Goal: Information Seeking & Learning: Learn about a topic

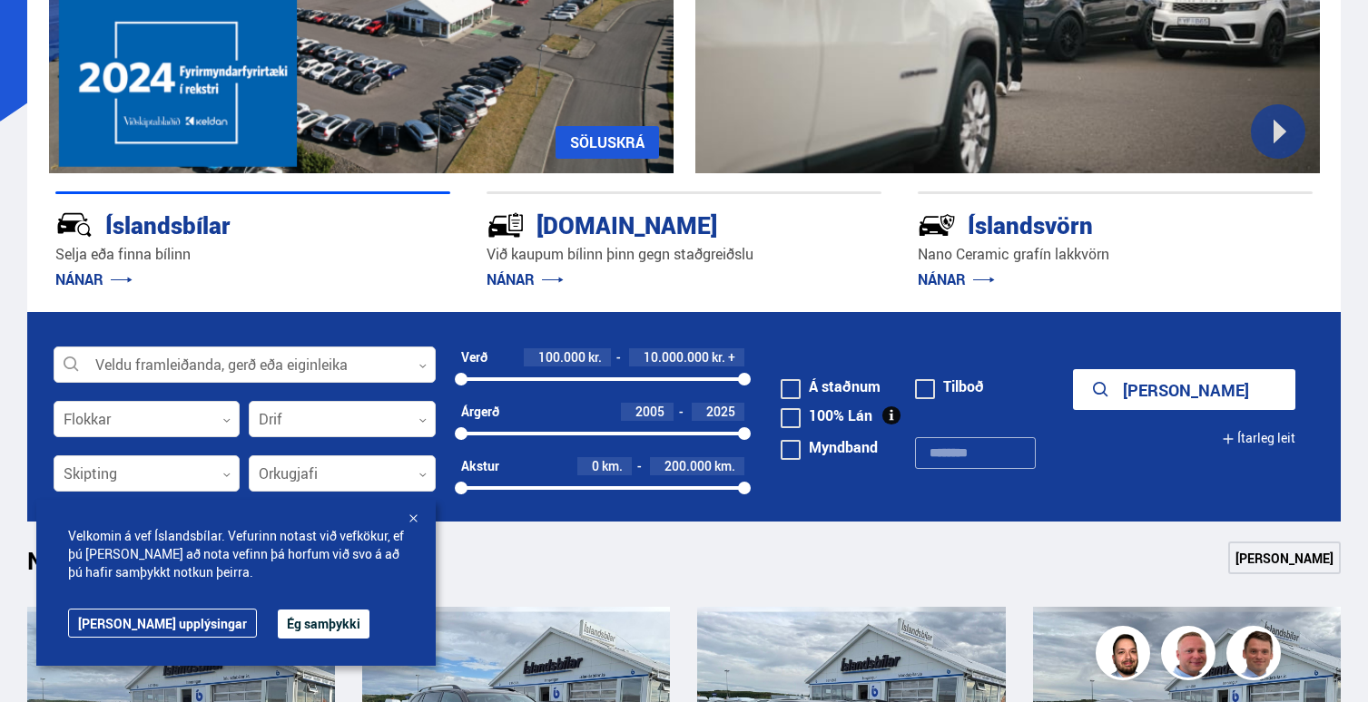
scroll to position [306, 0]
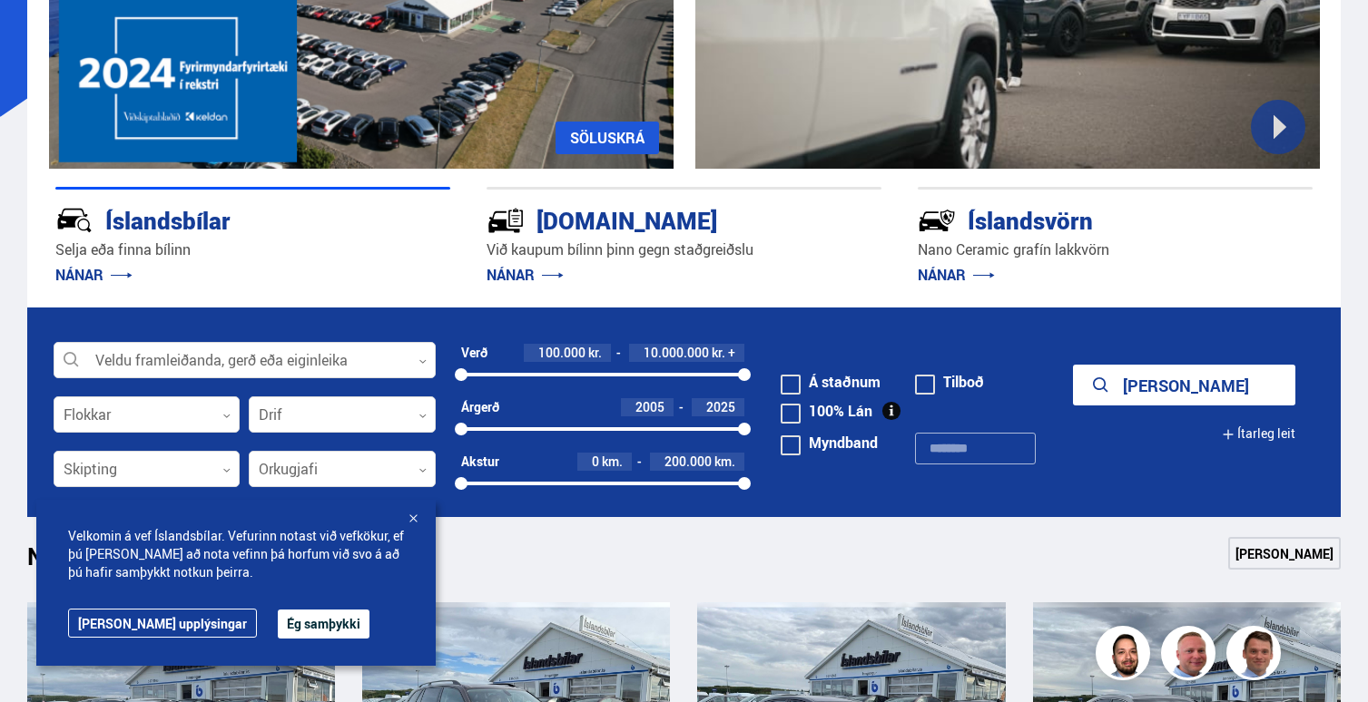
click at [413, 517] on div at bounding box center [413, 520] width 18 height 18
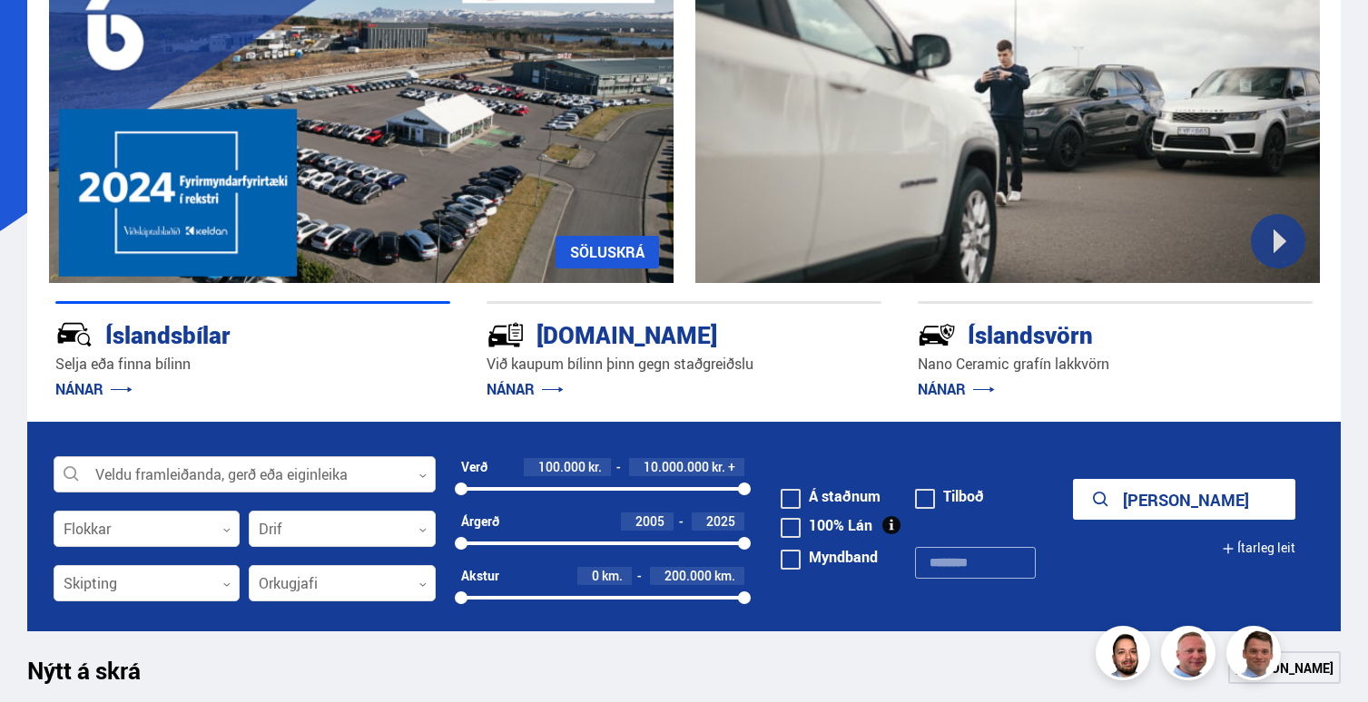
scroll to position [0, 0]
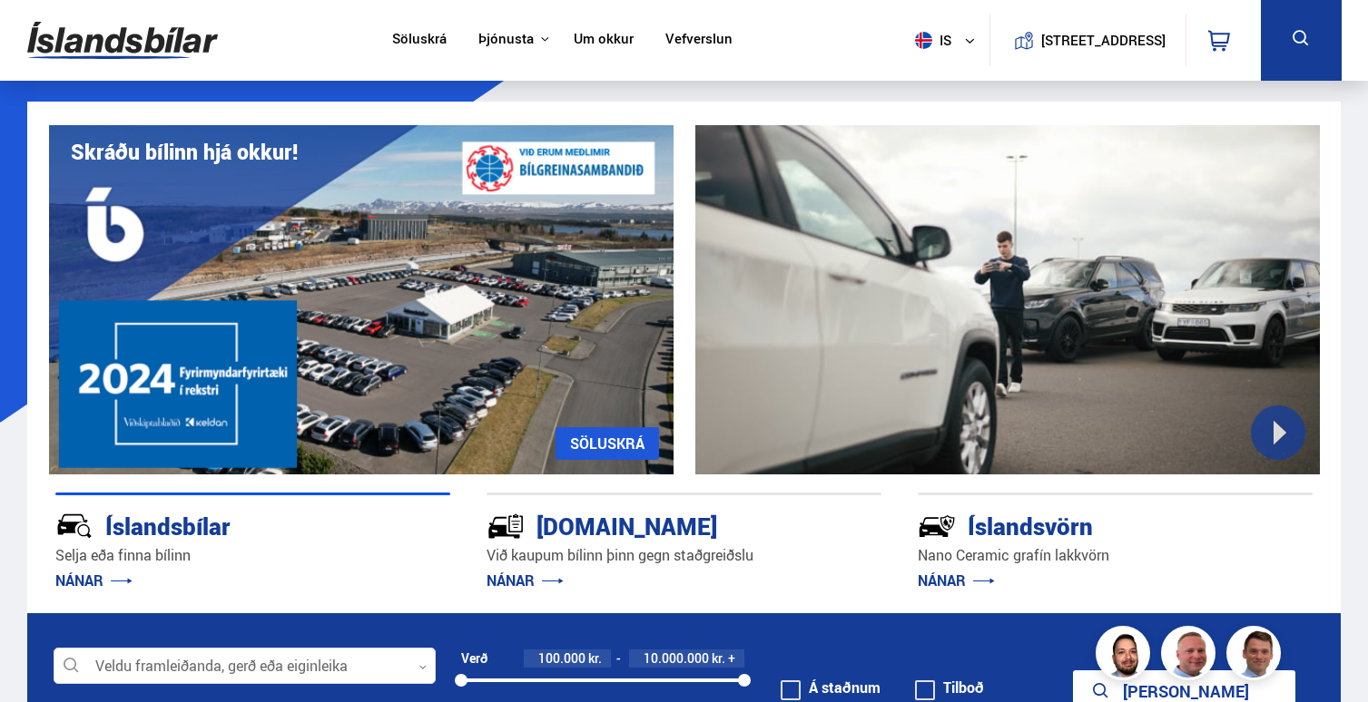
click at [1270, 44] on button at bounding box center [1300, 40] width 81 height 81
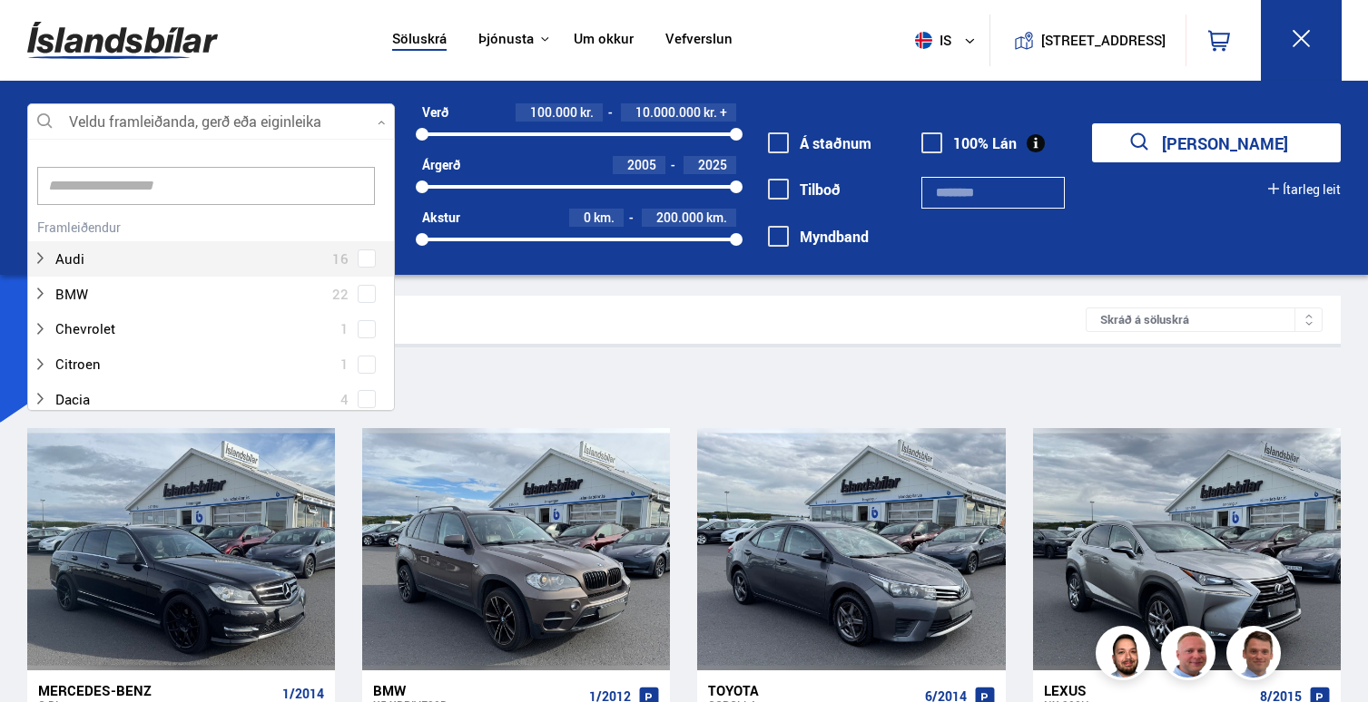
click at [348, 115] on div at bounding box center [211, 122] width 368 height 36
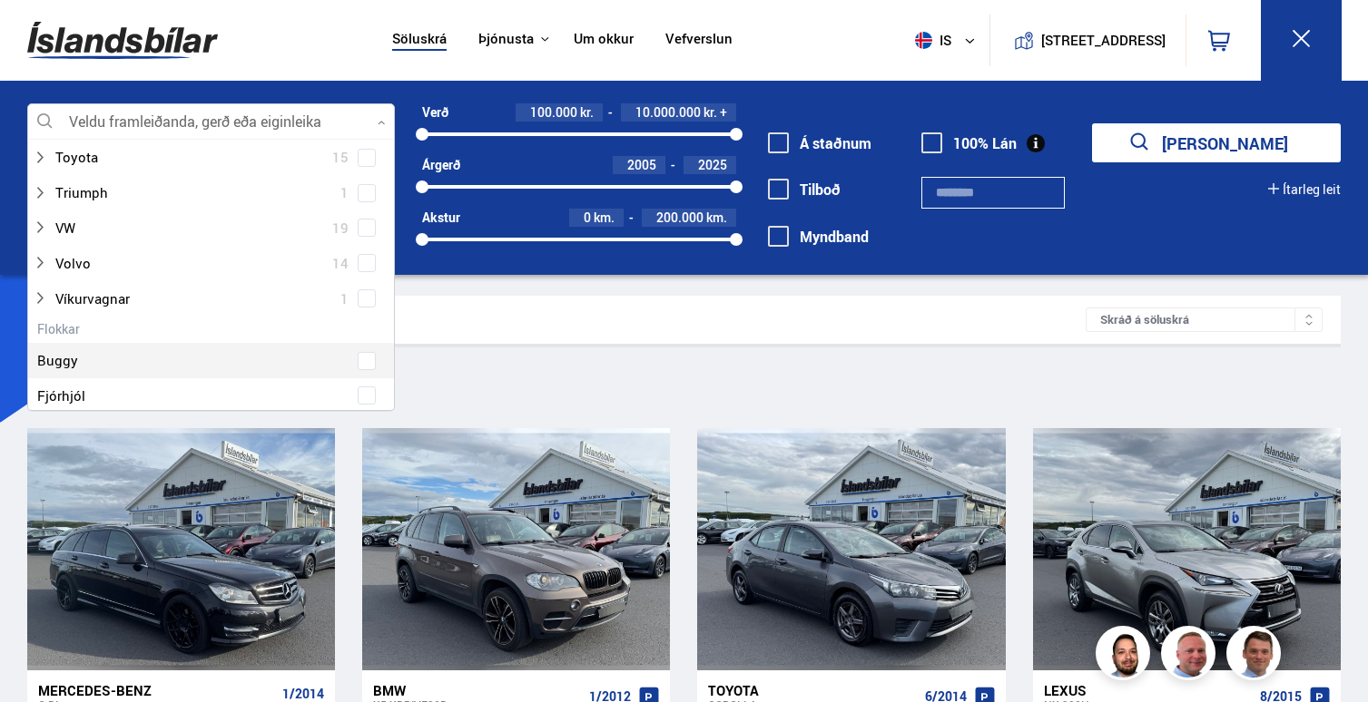
scroll to position [1359, 0]
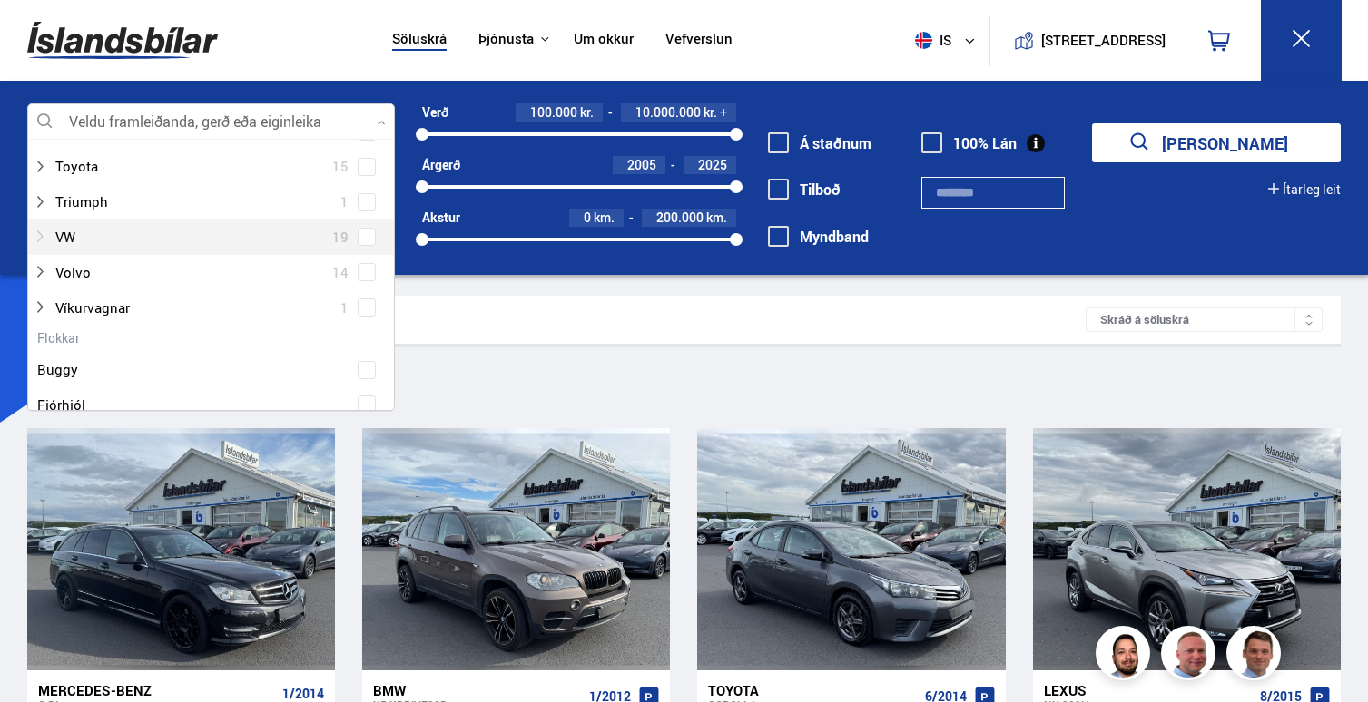
click at [189, 243] on div at bounding box center [193, 237] width 320 height 26
click at [363, 240] on span at bounding box center [366, 236] width 7 height 7
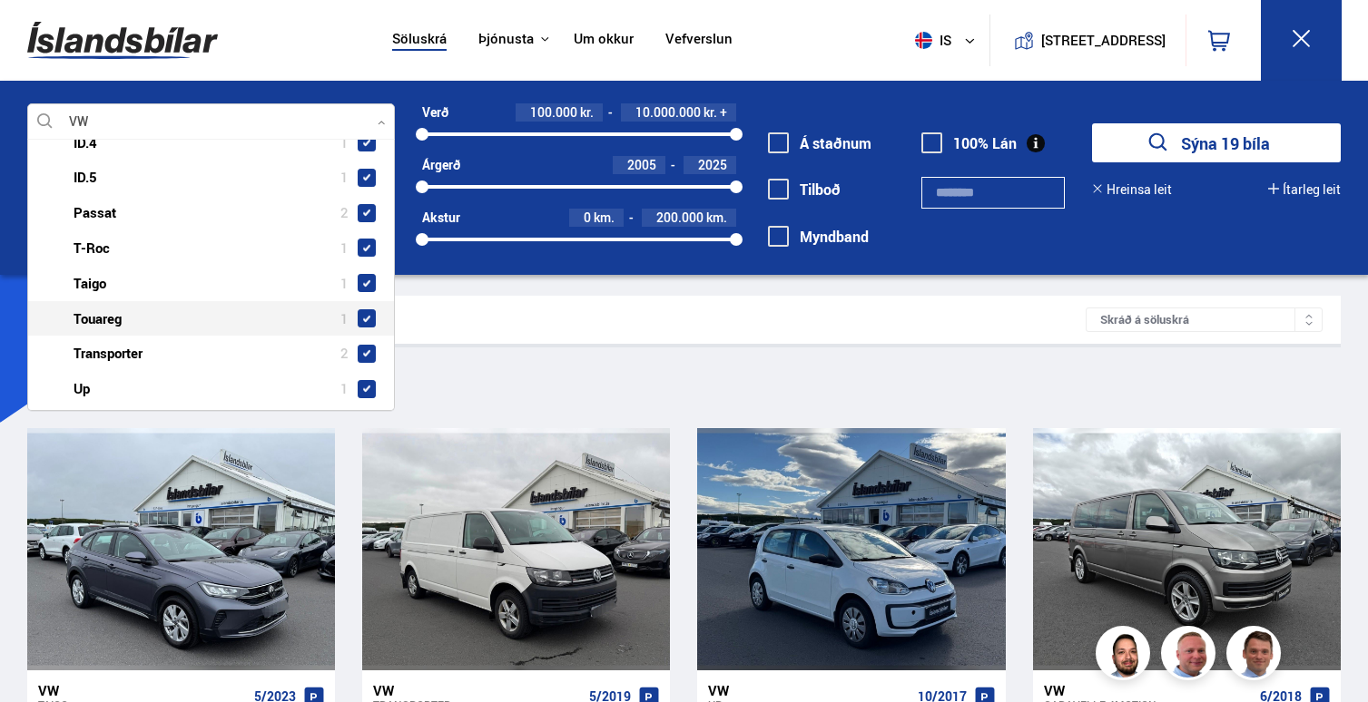
scroll to position [1685, 0]
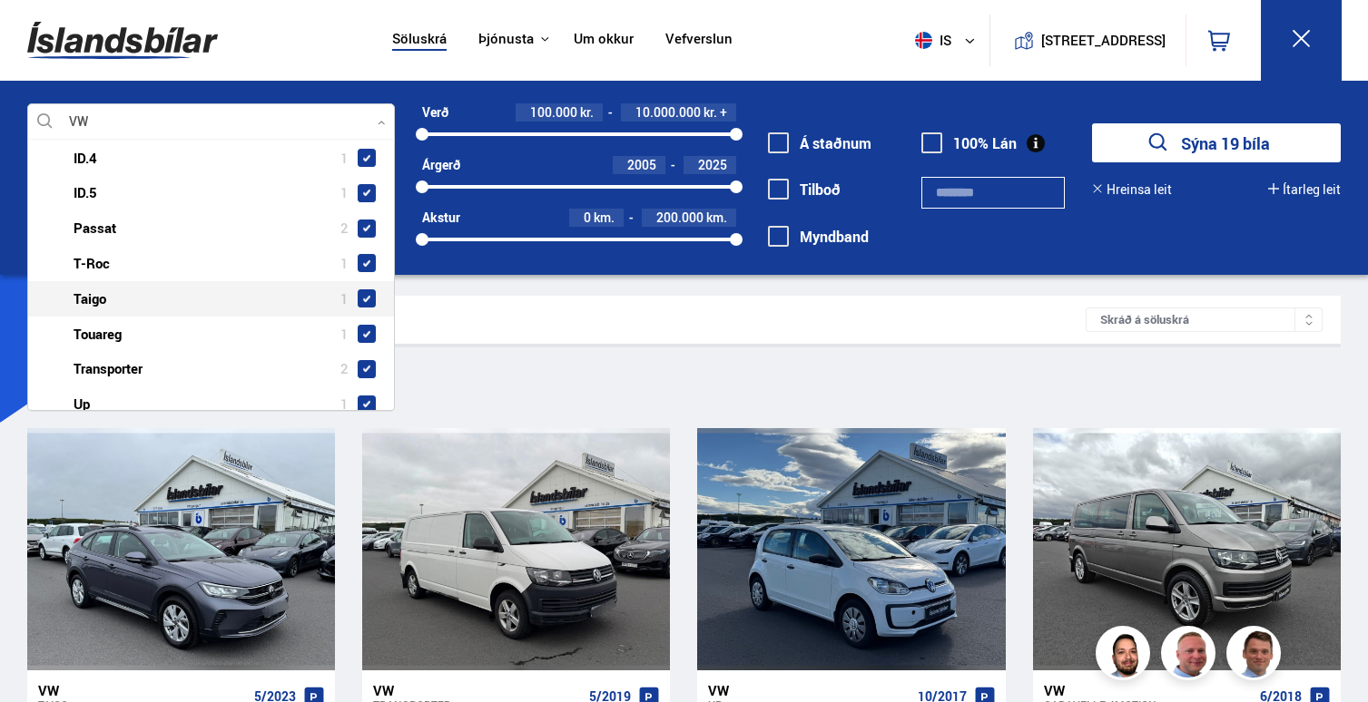
click at [476, 374] on div "Sía VW" at bounding box center [684, 385] width 1314 height 38
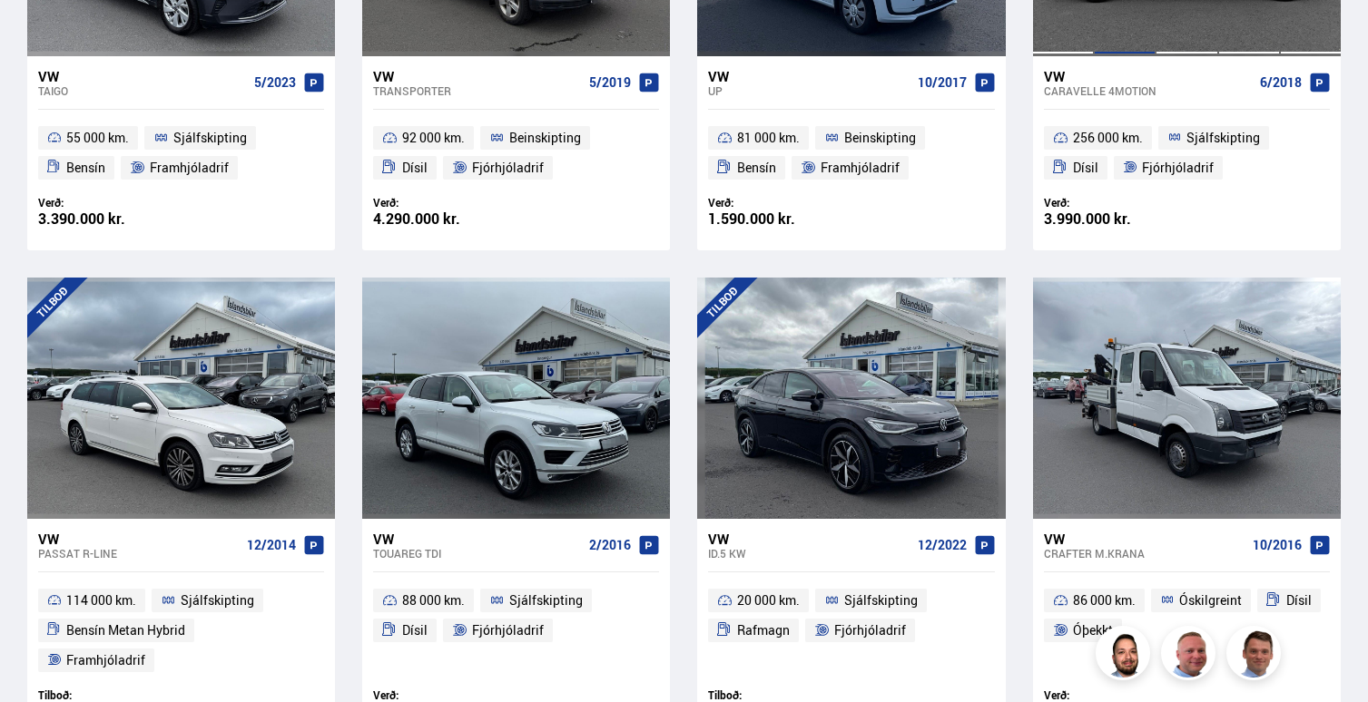
scroll to position [642, 0]
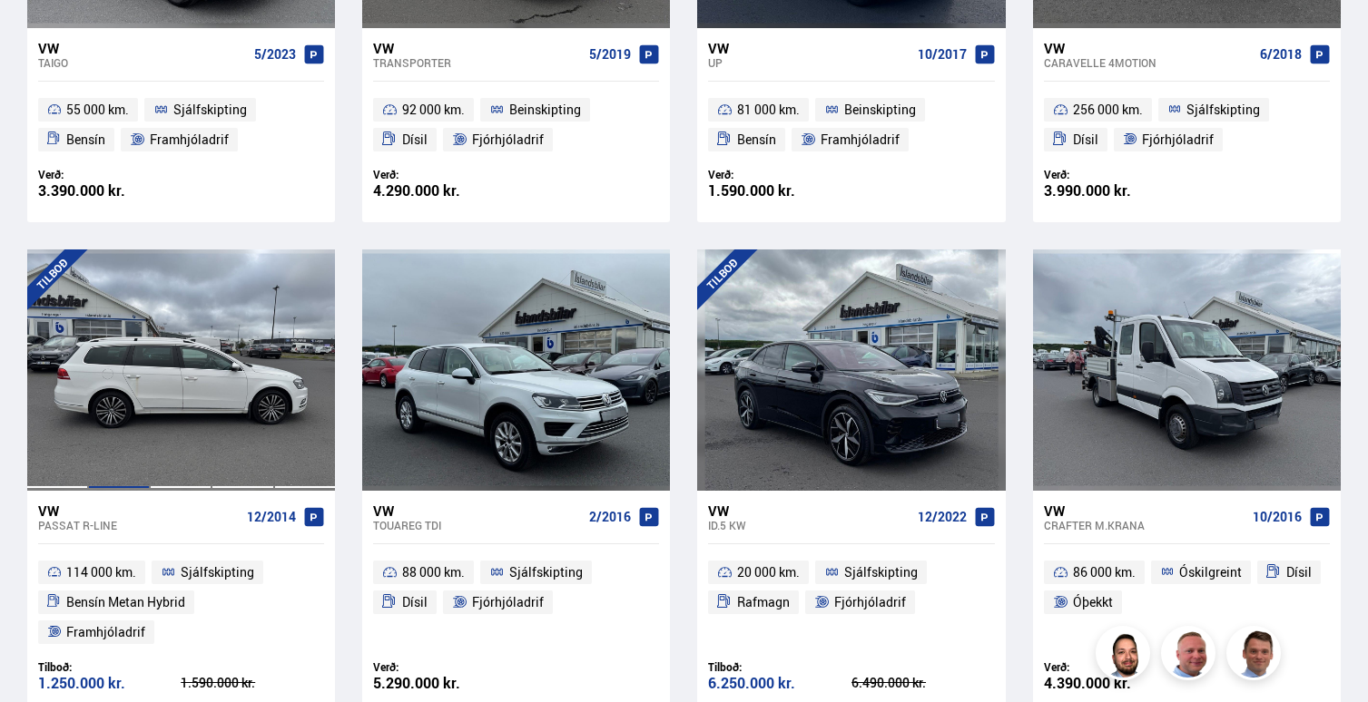
click at [107, 419] on div at bounding box center [119, 370] width 62 height 241
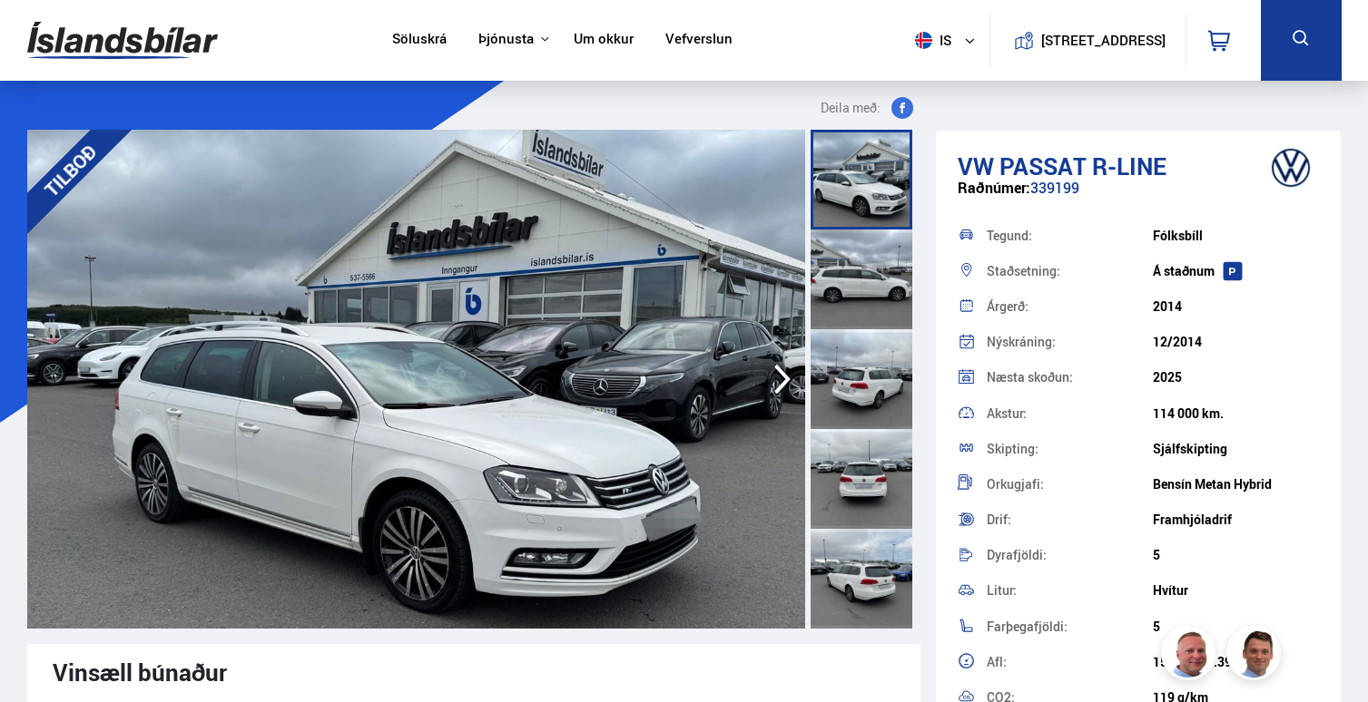
click at [843, 257] on div at bounding box center [861, 280] width 102 height 100
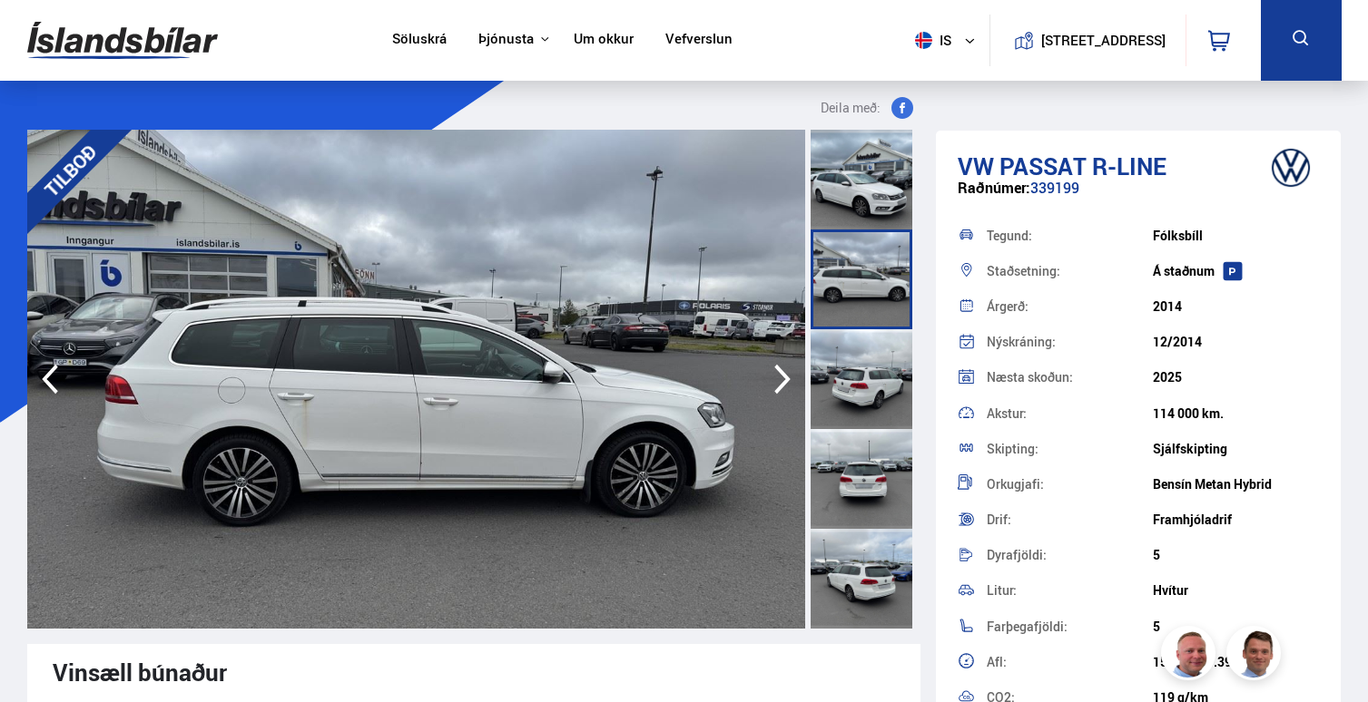
click at [846, 388] on div at bounding box center [861, 379] width 102 height 100
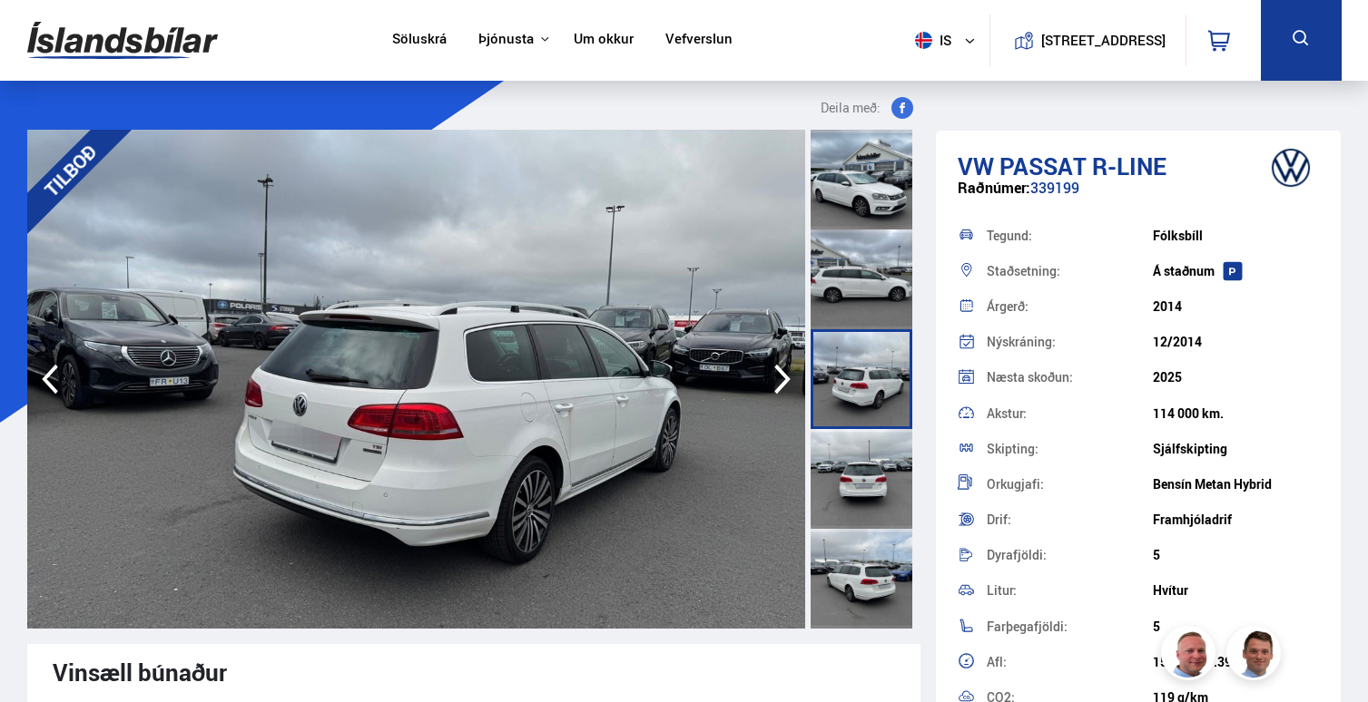
click at [857, 439] on div at bounding box center [861, 479] width 102 height 100
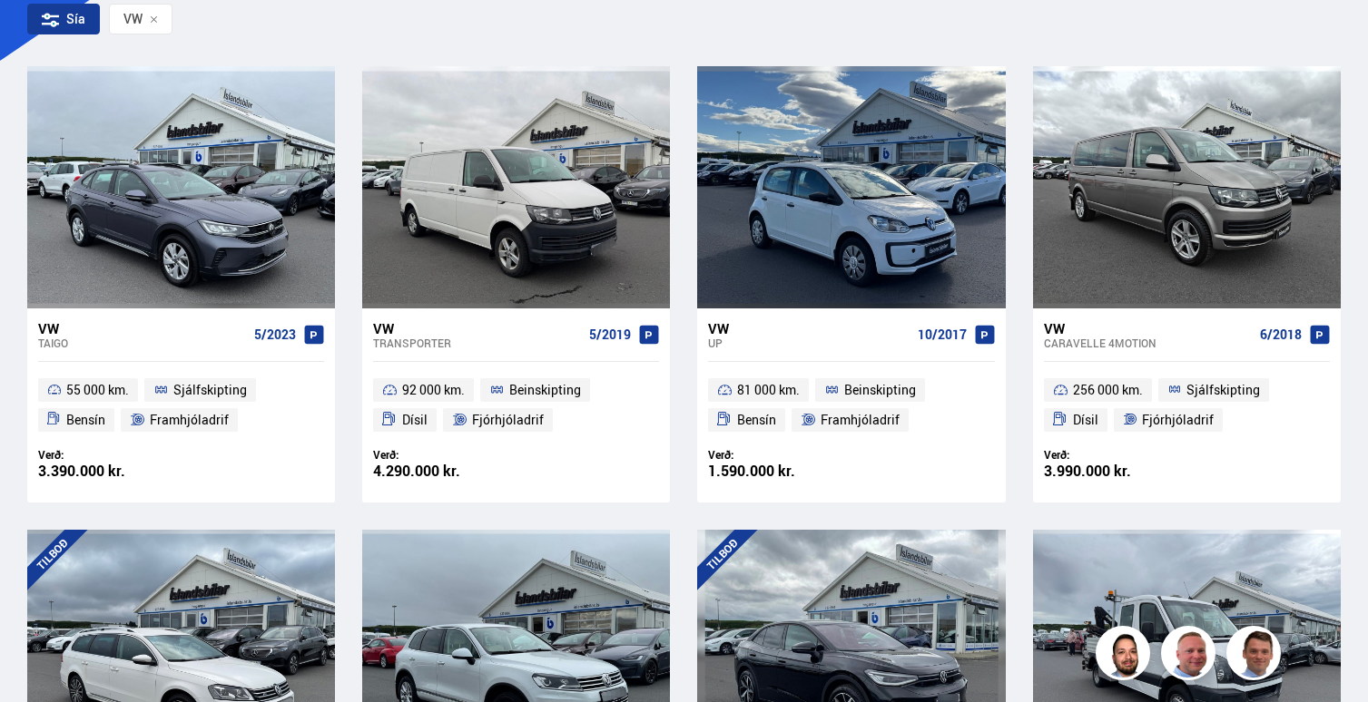
scroll to position [116, 0]
